Goal: Check status

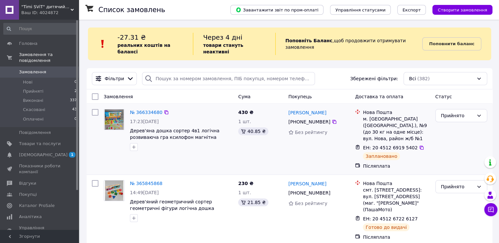
click at [210, 109] on div "№ 366334680" at bounding box center [181, 113] width 104 height 8
click at [142, 110] on link "№ 366334680" at bounding box center [146, 112] width 32 height 5
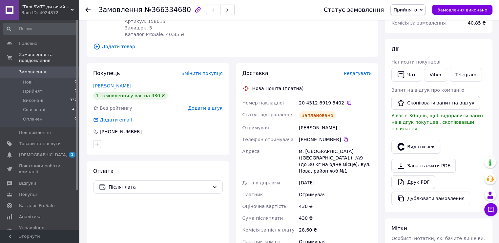
scroll to position [107, 0]
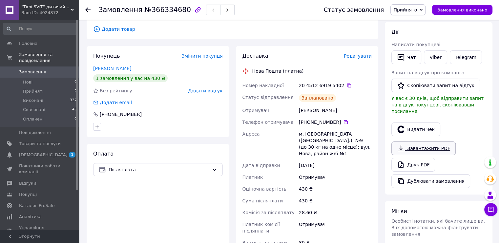
click at [438, 142] on link "Завантажити PDF" at bounding box center [423, 149] width 64 height 14
click at [433, 54] on link "Viber" at bounding box center [435, 58] width 23 height 14
click at [48, 152] on span "[DEMOGRAPHIC_DATA]" at bounding box center [40, 155] width 42 height 6
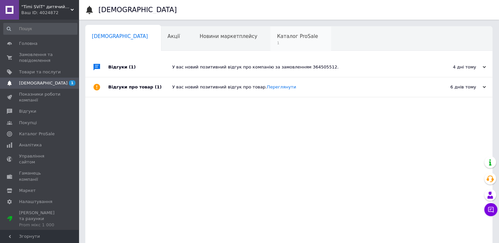
click at [277, 37] on span "Каталог ProSale" at bounding box center [297, 36] width 41 height 6
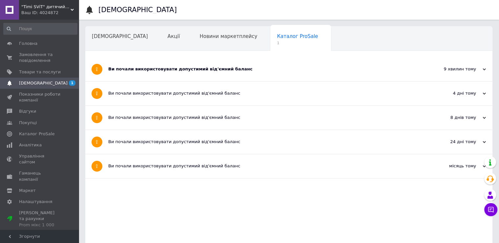
click at [380, 65] on div "Ви почали використовувати допустимий від'ємний баланс" at bounding box center [264, 69] width 312 height 24
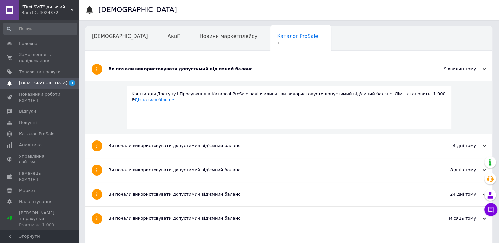
click at [380, 65] on div "Ви почали використовувати допустимий від'ємний баланс" at bounding box center [264, 69] width 312 height 24
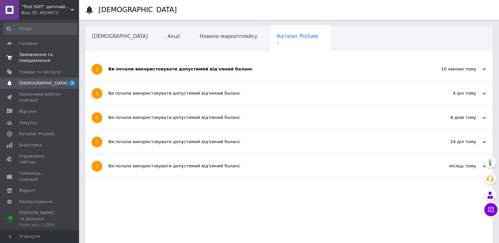
click at [37, 55] on span "Замовлення та повідомлення" at bounding box center [40, 58] width 42 height 12
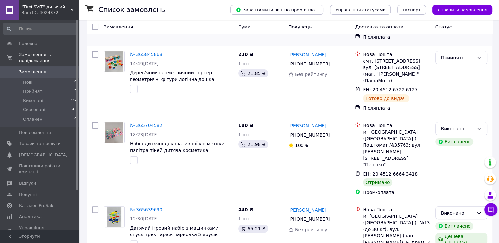
scroll to position [131, 0]
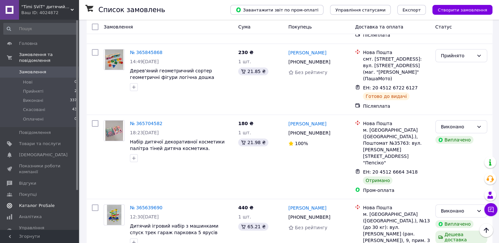
click at [29, 203] on link "Каталог ProSale" at bounding box center [40, 205] width 81 height 11
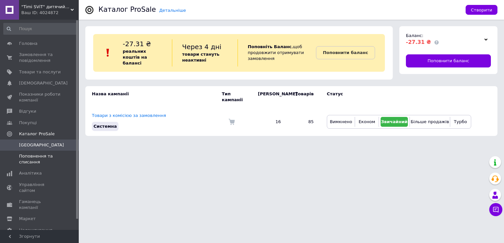
click at [22, 159] on span "Поповнення та списання" at bounding box center [40, 159] width 42 height 12
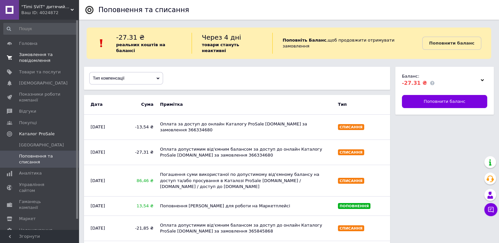
click at [38, 56] on span "Замовлення та повідомлення" at bounding box center [40, 58] width 42 height 12
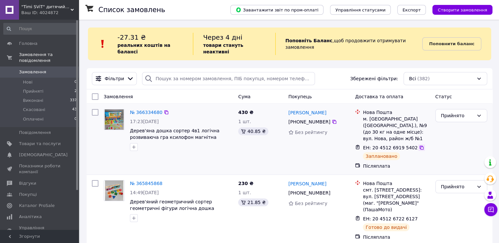
click at [419, 145] on icon at bounding box center [421, 147] width 5 height 5
